Goal: Task Accomplishment & Management: Manage account settings

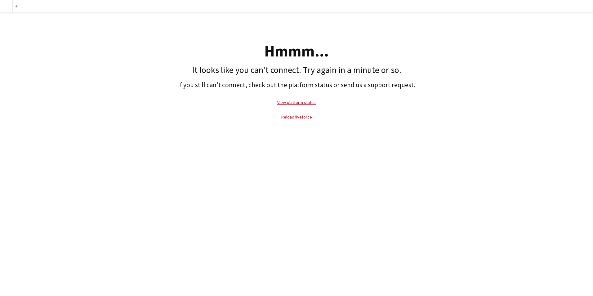
drag, startPoint x: 451, startPoint y: 4, endPoint x: 464, endPoint y: 19, distance: 19.6
click at [343, 57] on div "Hmmm..." at bounding box center [296, 51] width 587 height 16
click at [306, 116] on link "Reload liveforce" at bounding box center [296, 117] width 31 height 6
drag, startPoint x: 299, startPoint y: 106, endPoint x: 304, endPoint y: 108, distance: 5.2
click at [299, 106] on p "View platform status" at bounding box center [296, 102] width 587 height 14
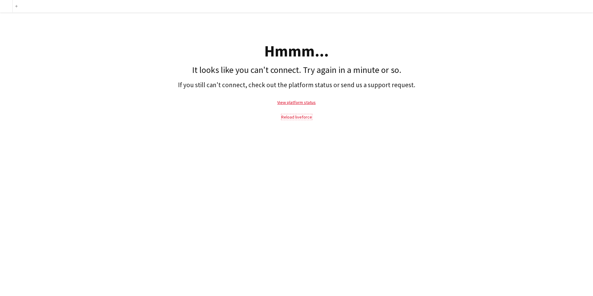
click at [308, 118] on link "Reload liveforce" at bounding box center [296, 117] width 31 height 6
click at [308, 103] on link "View platform status" at bounding box center [296, 103] width 38 height 6
click at [303, 116] on link "Reload liveforce" at bounding box center [296, 117] width 31 height 6
click at [301, 117] on link "Reload liveforce" at bounding box center [296, 117] width 31 height 6
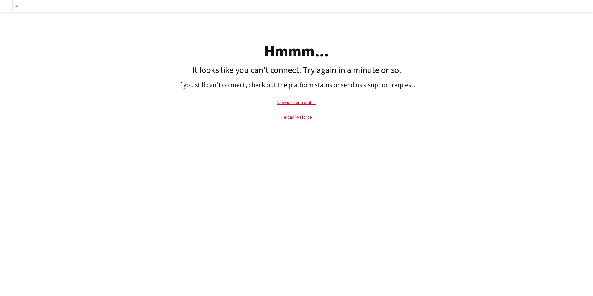
click at [302, 116] on link "Reload liveforce" at bounding box center [296, 117] width 31 height 6
click at [303, 116] on link "Reload liveforce" at bounding box center [296, 117] width 31 height 6
click at [303, 118] on link "Reload liveforce" at bounding box center [296, 117] width 31 height 6
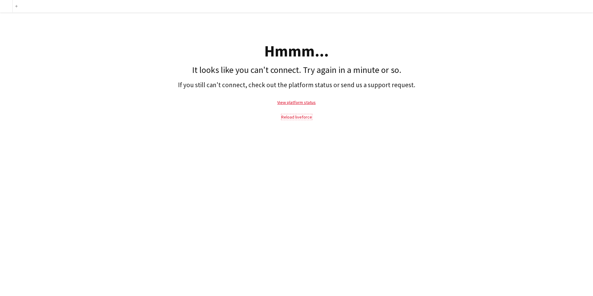
click at [303, 118] on link "Reload liveforce" at bounding box center [296, 117] width 31 height 6
click at [303, 119] on link "Reload liveforce" at bounding box center [296, 117] width 31 height 6
click at [300, 117] on link "Reload liveforce" at bounding box center [296, 117] width 31 height 6
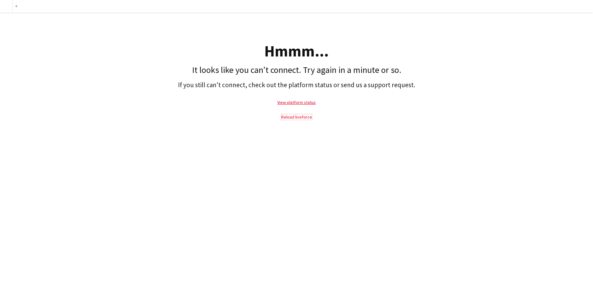
click at [297, 117] on link "Reload liveforce" at bounding box center [296, 117] width 31 height 6
click at [299, 118] on link "Reload liveforce" at bounding box center [296, 117] width 31 height 6
click at [299, 117] on link "Reload liveforce" at bounding box center [296, 117] width 31 height 6
click at [299, 118] on link "Reload liveforce" at bounding box center [296, 117] width 31 height 6
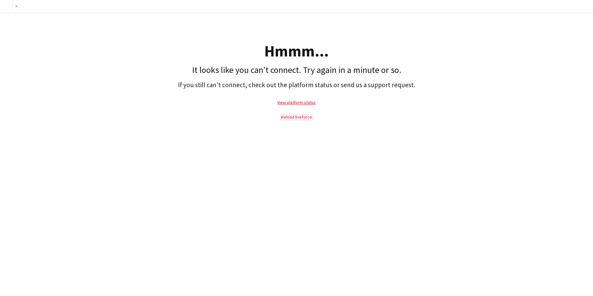
click at [299, 118] on link "Reload liveforce" at bounding box center [296, 117] width 31 height 6
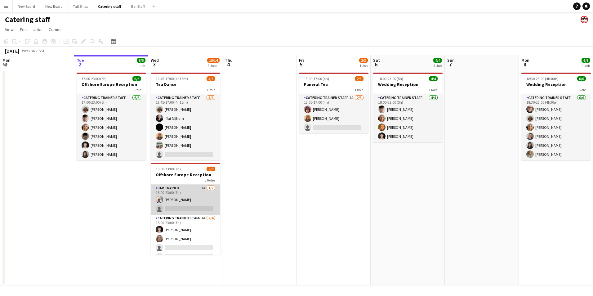
click at [200, 209] on app-card-role "Bar trained 3A [DATE] 16:00-23:00 (7h) [PERSON_NAME] single-neutral-actions" at bounding box center [185, 199] width 69 height 30
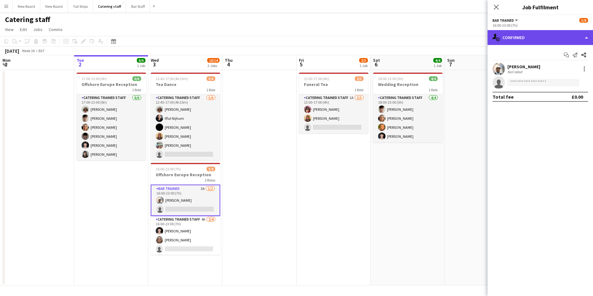
click at [544, 37] on div "single-neutral-actions-check-2 Confirmed" at bounding box center [539, 37] width 105 height 15
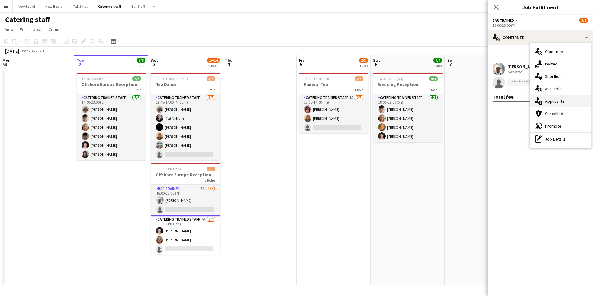
click at [549, 100] on span "Applicants" at bounding box center [555, 101] width 20 height 6
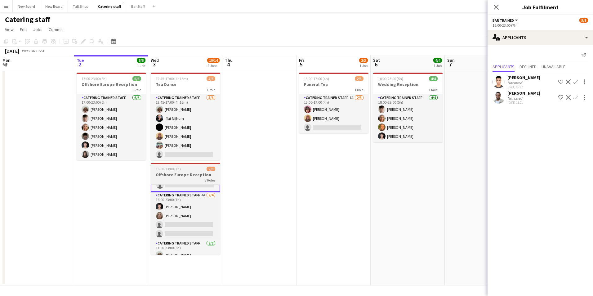
scroll to position [39, 0]
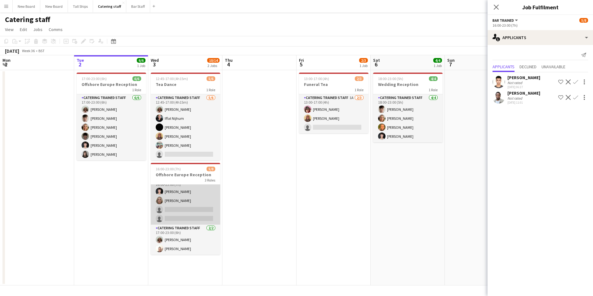
click at [184, 209] on app-card-role "Catering trained staff 4A [DATE] 16:00-23:00 (7h) [PERSON_NAME] [PERSON_NAME] s…" at bounding box center [185, 200] width 69 height 48
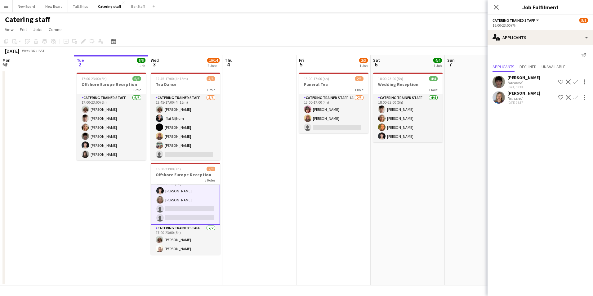
scroll to position [39, 0]
click at [575, 96] on app-icon "Confirm" at bounding box center [575, 97] width 5 height 5
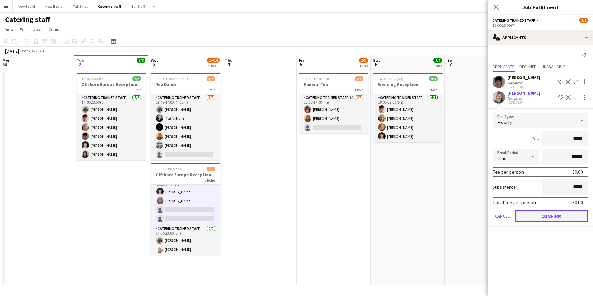
click at [565, 216] on button "Confirm" at bounding box center [550, 216] width 73 height 12
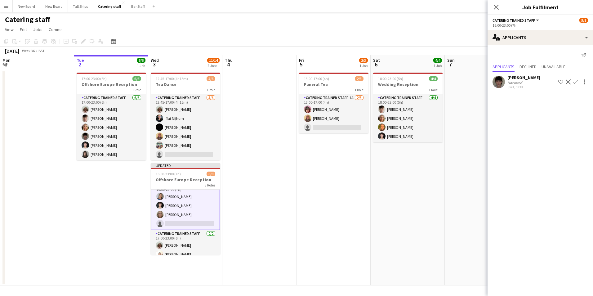
click at [576, 82] on app-icon "Confirm" at bounding box center [575, 81] width 5 height 5
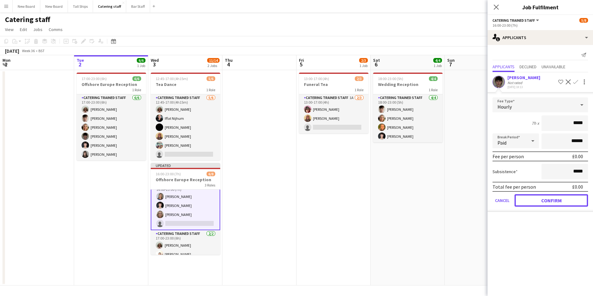
click at [575, 201] on button "Confirm" at bounding box center [550, 200] width 73 height 12
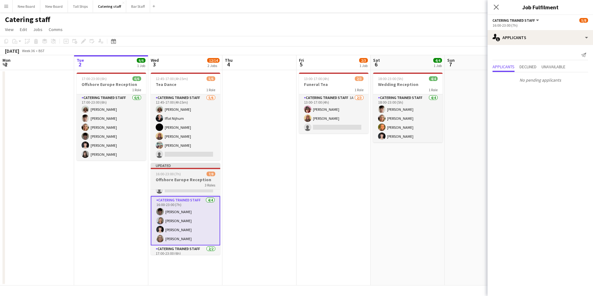
scroll to position [0, 0]
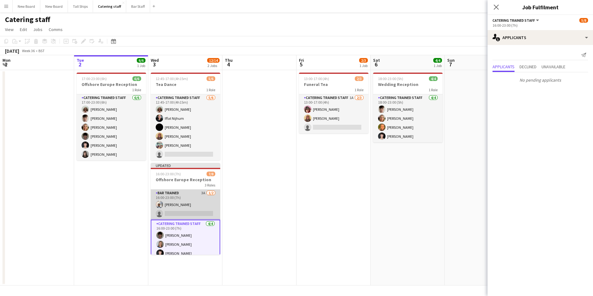
click at [185, 206] on app-card-role "Bar trained 3A [DATE] 16:00-23:00 (7h) [PERSON_NAME] single-neutral-actions" at bounding box center [185, 204] width 69 height 30
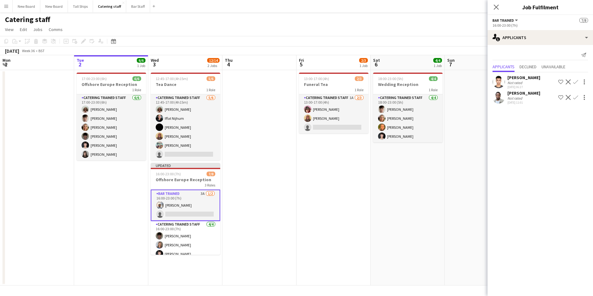
click at [181, 204] on app-card-role "Bar trained 3A [DATE] 16:00-23:00 (7h) [PERSON_NAME] single-neutral-actions" at bounding box center [185, 204] width 69 height 31
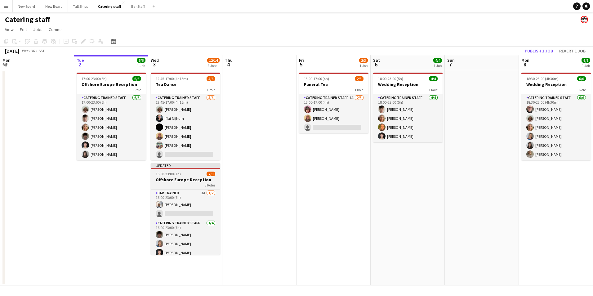
click at [191, 185] on div "3 Roles" at bounding box center [185, 184] width 69 height 5
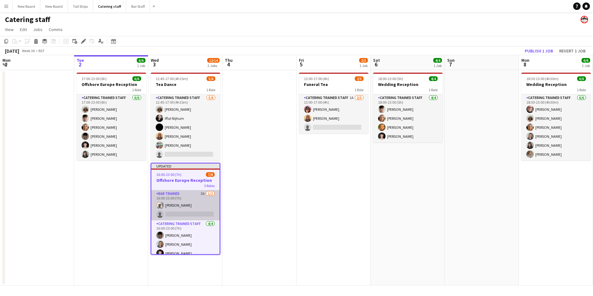
click at [181, 200] on app-card-role "Bar trained 3A [DATE] 16:00-23:00 (7h) [PERSON_NAME] single-neutral-actions" at bounding box center [185, 205] width 68 height 30
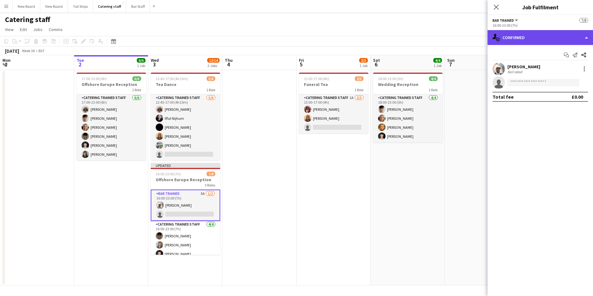
click at [558, 33] on div "single-neutral-actions-check-2 Confirmed" at bounding box center [539, 37] width 105 height 15
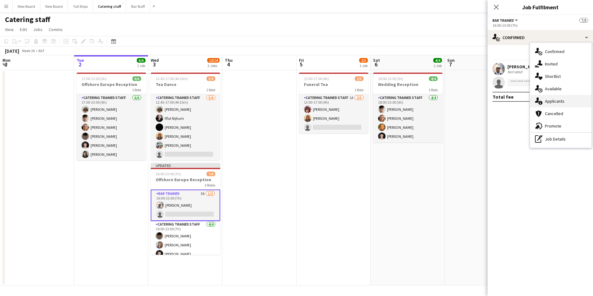
click at [571, 103] on div "single-neutral-actions-information Applicants" at bounding box center [560, 101] width 61 height 12
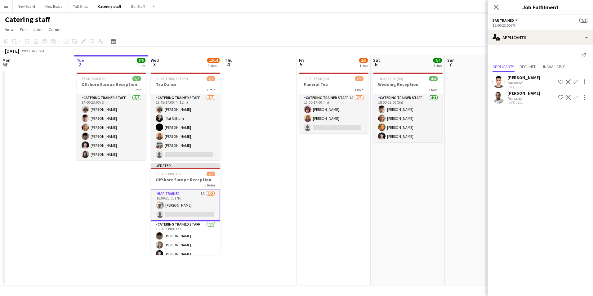
click at [249, 230] on app-date-cell at bounding box center [259, 177] width 74 height 215
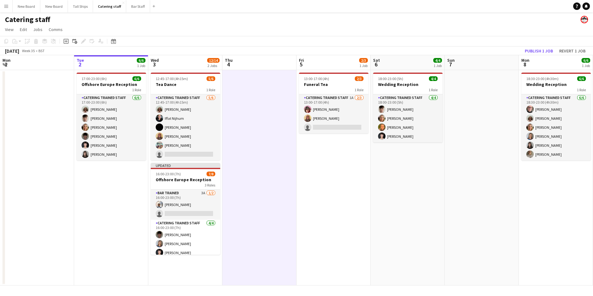
scroll to position [0, 148]
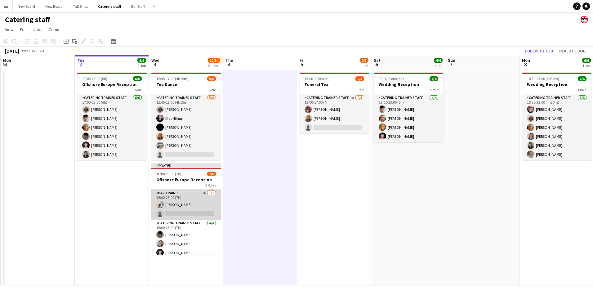
click at [186, 193] on app-card-role "Bar trained 3A [DATE] 16:00-23:00 (7h) [PERSON_NAME] single-neutral-actions" at bounding box center [185, 204] width 69 height 30
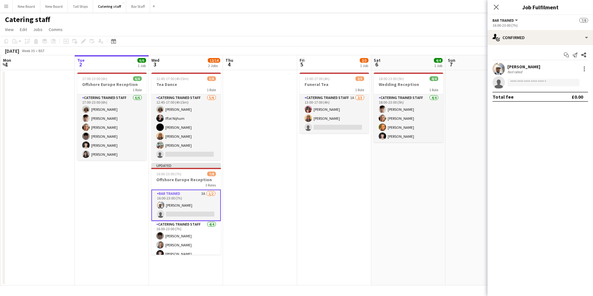
drag, startPoint x: 582, startPoint y: 65, endPoint x: 583, endPoint y: 71, distance: 5.9
click at [583, 65] on div "[PERSON_NAME] Not rated" at bounding box center [539, 69] width 105 height 12
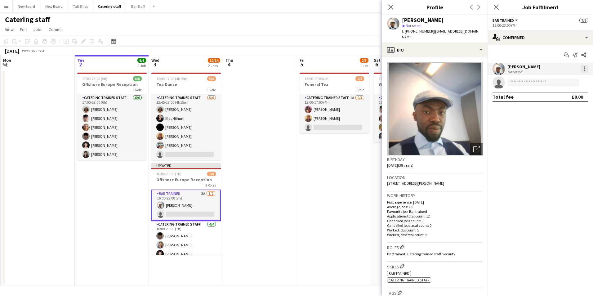
click at [583, 67] on div at bounding box center [583, 68] width 7 height 7
click at [561, 141] on span "Remove" at bounding box center [553, 139] width 19 height 5
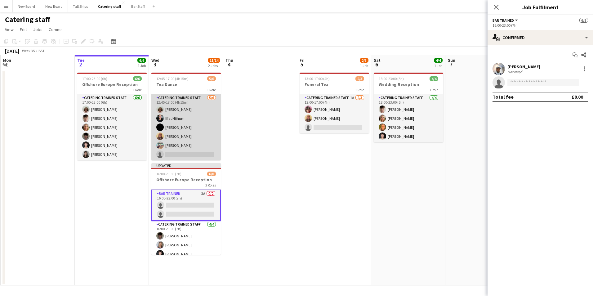
click at [186, 153] on app-card-role "Catering trained staff [DATE] 12:45-17:00 (4h15m) [PERSON_NAME] [PERSON_NAME] […" at bounding box center [185, 127] width 69 height 66
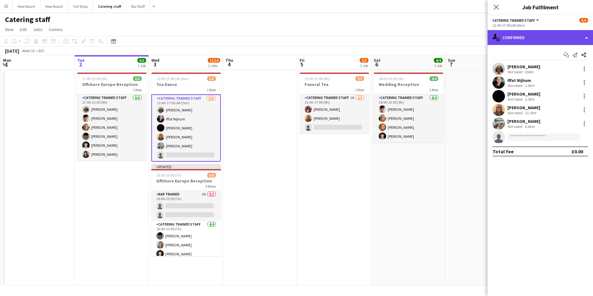
click at [557, 31] on div "single-neutral-actions-check-2 Confirmed" at bounding box center [539, 37] width 105 height 15
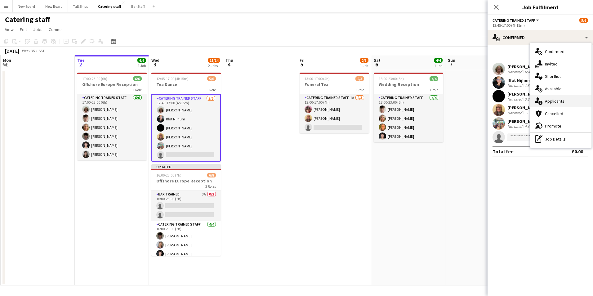
click at [557, 99] on span "Applicants" at bounding box center [555, 101] width 20 height 6
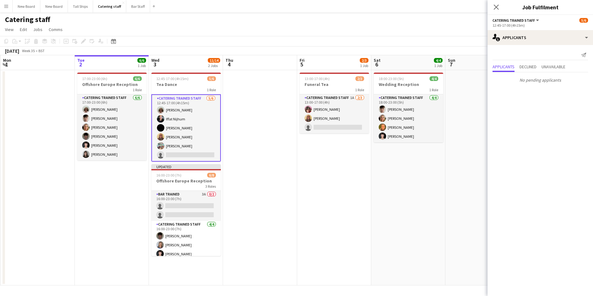
click at [297, 195] on app-date-cell "13:00-17:00 (4h) 2/3 Funeral Tea 1 Role Catering trained staff 1A [DATE] 13:00-…" at bounding box center [334, 177] width 74 height 215
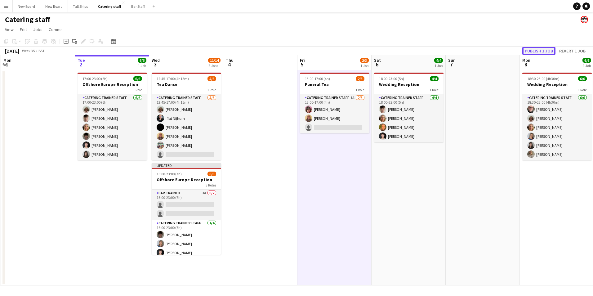
click at [541, 48] on button "Publish 1 job" at bounding box center [538, 51] width 33 height 8
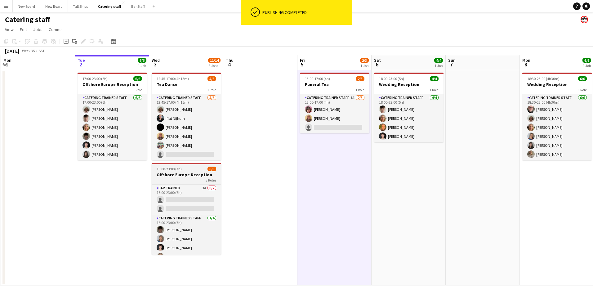
click at [182, 171] on app-job-card "16:00-23:00 (7h) 6/8 Offshore Europe Reception 3 Roles Bar trained 3A 0/2 16:00…" at bounding box center [186, 209] width 69 height 92
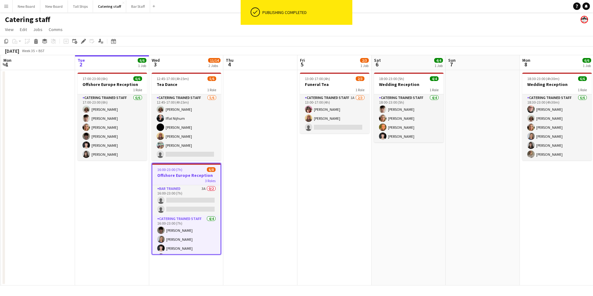
scroll to position [0, 147]
click at [84, 42] on icon at bounding box center [83, 41] width 3 height 3
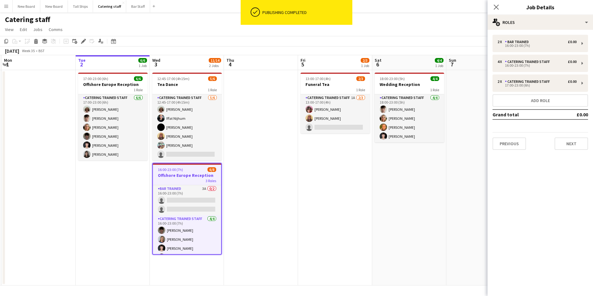
click at [188, 171] on div "16:00-23:00 (7h) 6/8" at bounding box center [187, 169] width 68 height 5
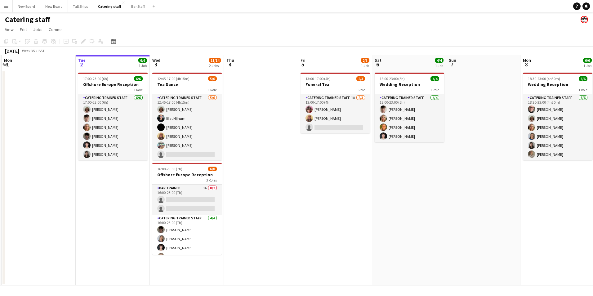
drag, startPoint x: 63, startPoint y: 208, endPoint x: 69, endPoint y: 207, distance: 6.3
click at [64, 207] on app-date-cell at bounding box center [39, 177] width 74 height 215
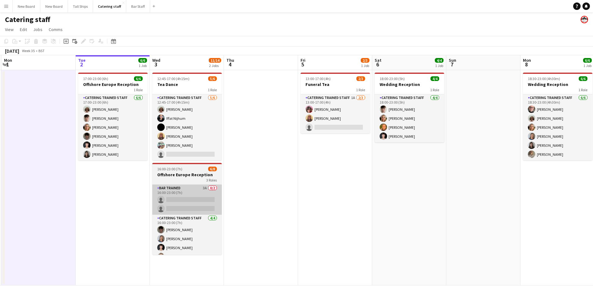
scroll to position [0, 145]
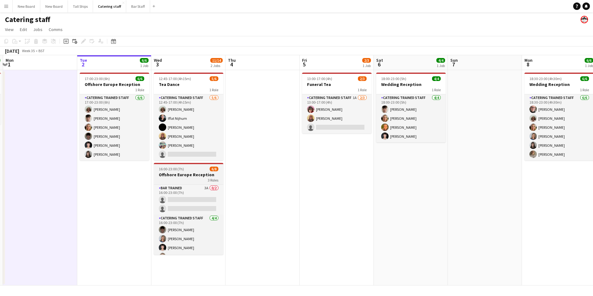
click at [203, 171] on div "16:00-23:00 (7h) 6/8" at bounding box center [188, 169] width 69 height 5
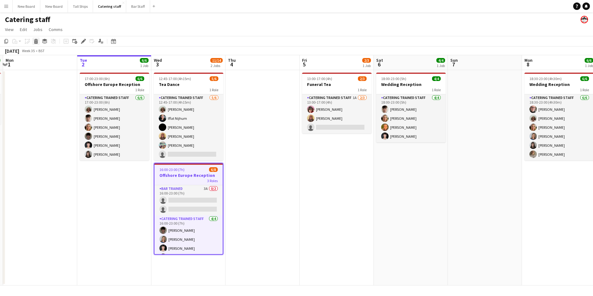
click at [37, 42] on icon "Delete" at bounding box center [35, 41] width 5 height 5
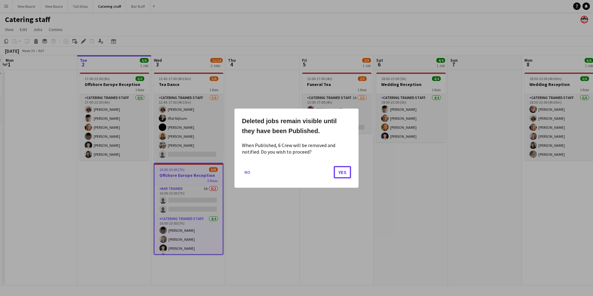
drag, startPoint x: 349, startPoint y: 171, endPoint x: 347, endPoint y: 180, distance: 8.9
click at [349, 172] on button "Yes" at bounding box center [342, 172] width 17 height 12
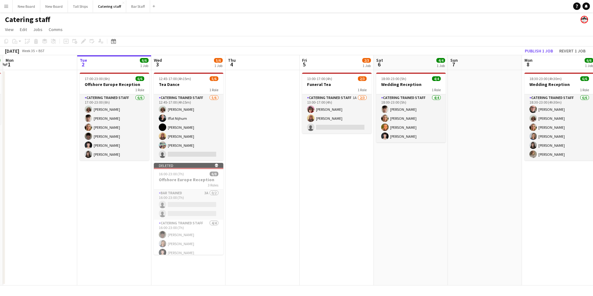
click at [272, 216] on app-date-cell at bounding box center [262, 177] width 74 height 215
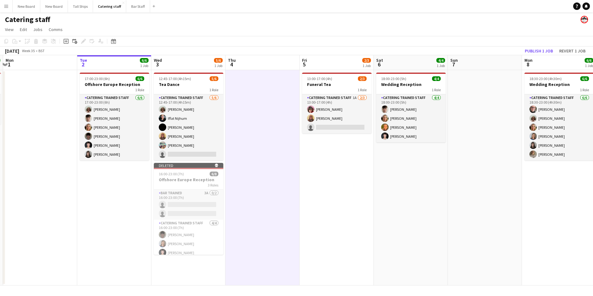
click at [115, 218] on app-date-cell "17:00-23:00 (6h) 6/6 Offshore Europe Reception 1 Role Catering trained staff [D…" at bounding box center [114, 177] width 74 height 215
